Goal: Task Accomplishment & Management: Complete application form

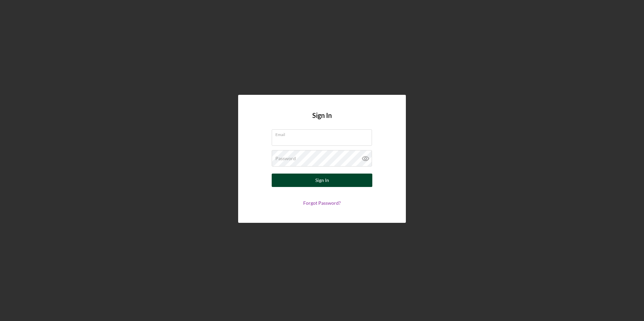
type input "[EMAIL_ADDRESS][DOMAIN_NAME]"
click at [345, 177] on button "Sign In" at bounding box center [322, 180] width 101 height 13
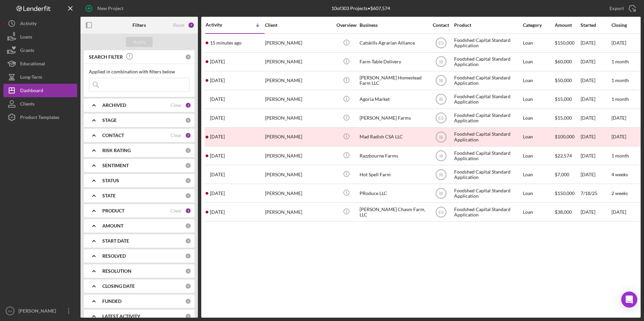
click at [130, 152] on b "RISK RATING" at bounding box center [116, 150] width 29 height 5
click at [134, 154] on div "RISK RATING 0" at bounding box center [146, 150] width 89 height 13
click at [130, 205] on div "PRODUCT Clear 1" at bounding box center [146, 210] width 89 height 13
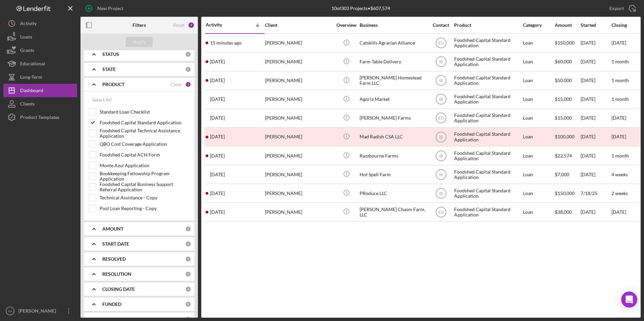
scroll to position [137, 0]
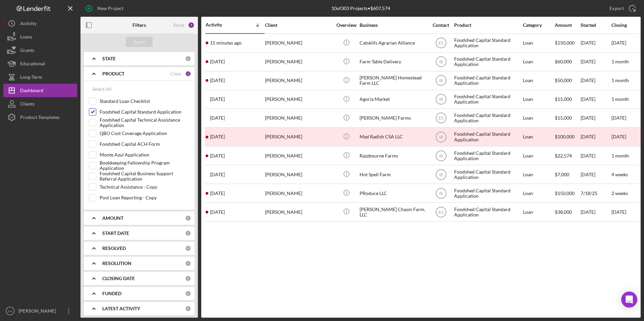
click at [96, 115] on div "Foodshed Capital Standard Application" at bounding box center [139, 113] width 101 height 11
click at [91, 108] on div at bounding box center [92, 111] width 7 height 7
click at [91, 109] on input "Foodshed Capital Standard Application" at bounding box center [92, 112] width 7 height 7
checkbox input "false"
click at [94, 143] on input "Foodshed Capital ACH Form" at bounding box center [92, 144] width 7 height 7
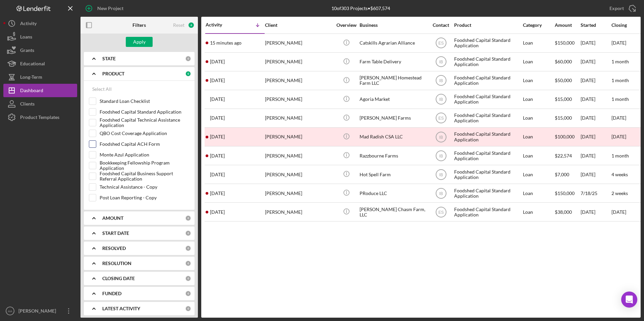
checkbox input "true"
click at [145, 42] on div "Apply" at bounding box center [139, 42] width 12 height 10
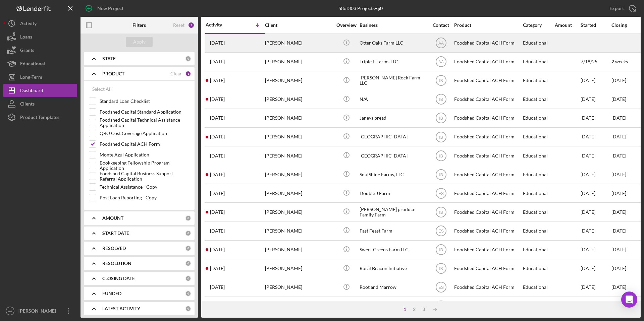
click at [287, 49] on div "[PERSON_NAME]" at bounding box center [298, 43] width 67 height 18
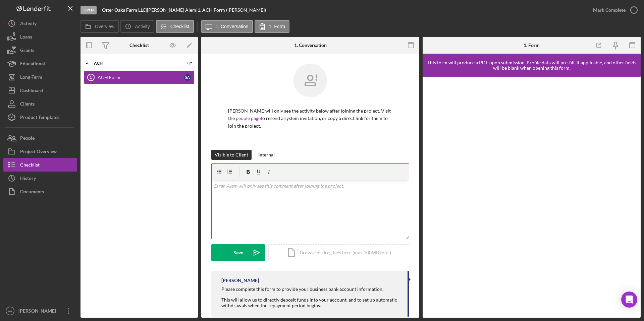
scroll to position [12, 0]
